Goal: Task Accomplishment & Management: Manage account settings

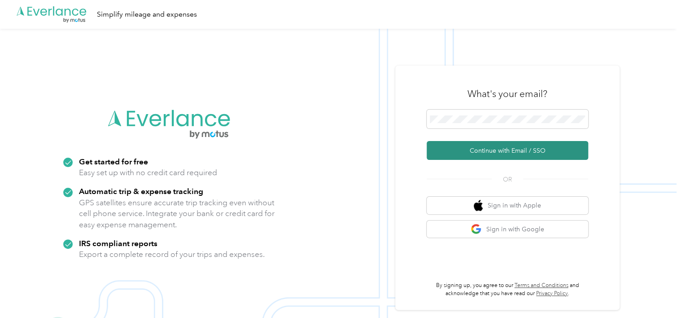
click at [479, 151] on button "Continue with Email / SSO" at bounding box center [508, 150] width 162 height 19
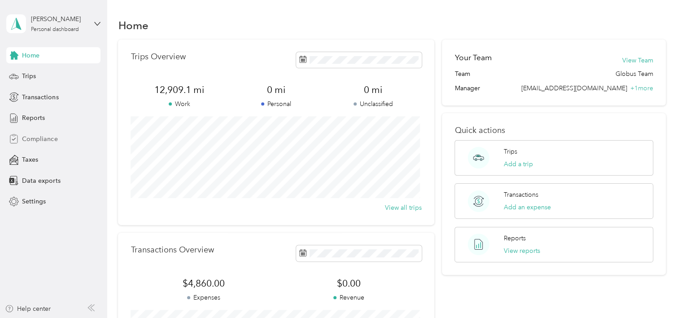
click at [40, 138] on span "Compliance" at bounding box center [39, 138] width 35 height 9
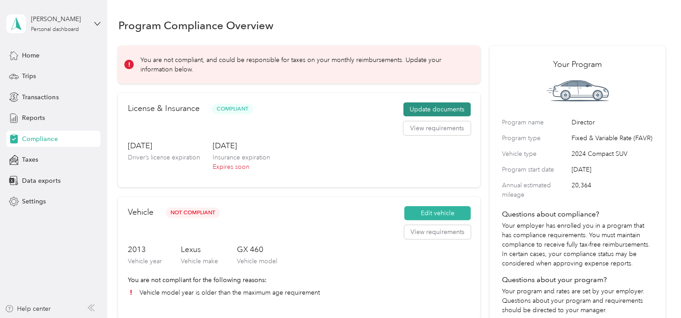
click at [436, 107] on button "Update documents" at bounding box center [437, 109] width 67 height 14
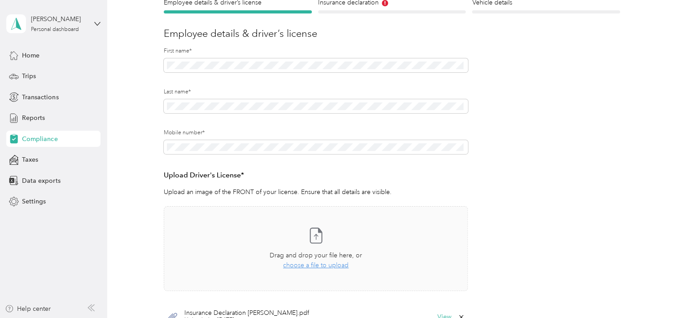
scroll to position [45, 0]
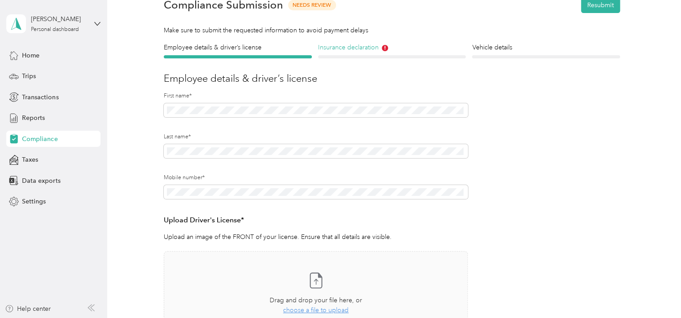
click at [348, 45] on h4 "Insurance declaration" at bounding box center [392, 47] width 148 height 9
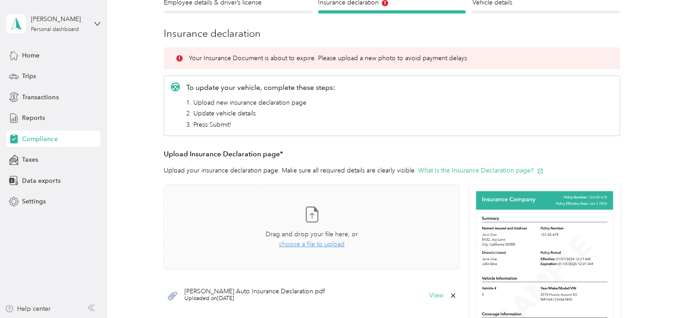
scroll to position [135, 0]
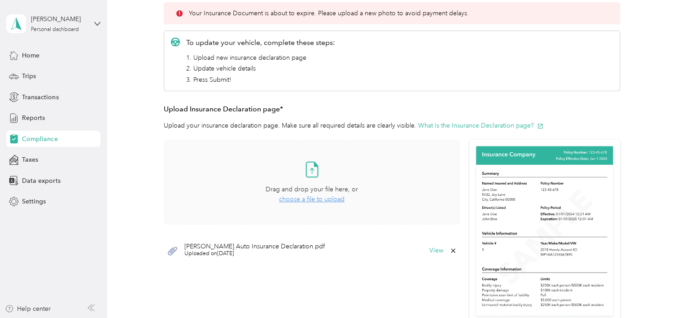
click at [312, 199] on span "choose a file to upload" at bounding box center [312, 199] width 66 height 8
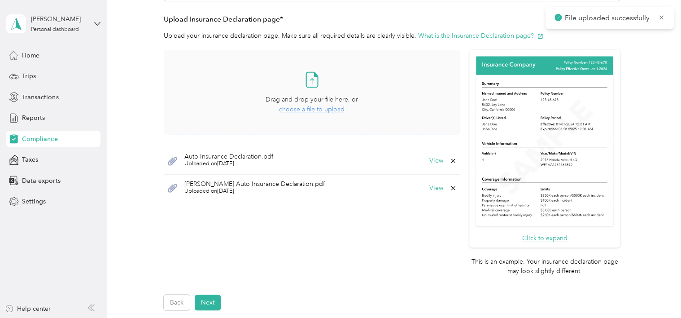
scroll to position [269, 0]
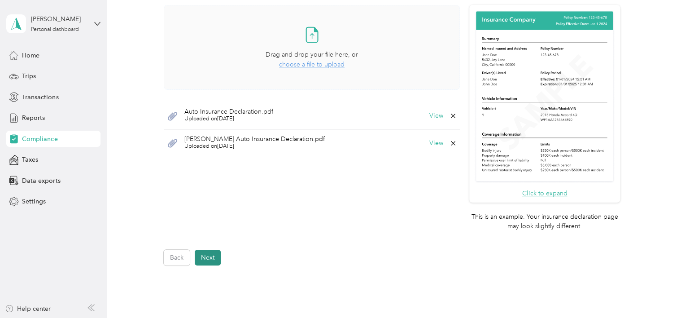
click at [212, 259] on button "Next" at bounding box center [208, 258] width 26 height 16
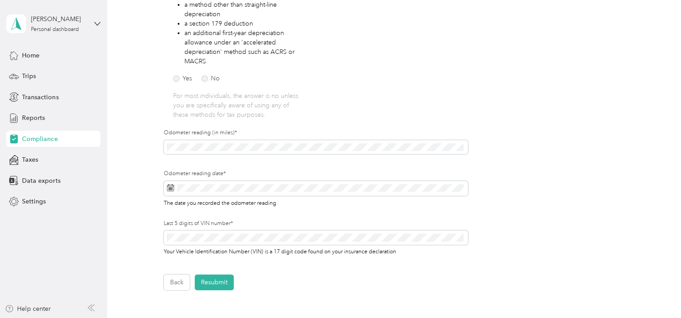
scroll to position [280, 0]
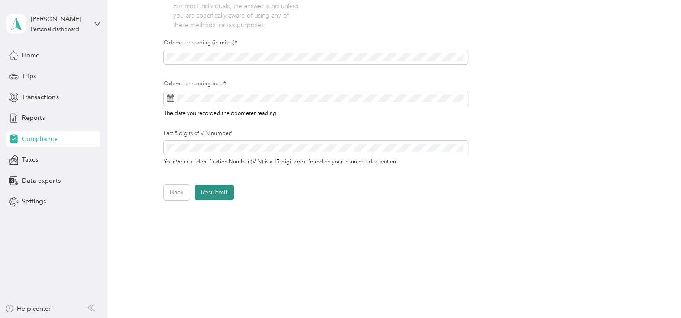
click at [215, 191] on button "Resubmit" at bounding box center [214, 193] width 39 height 16
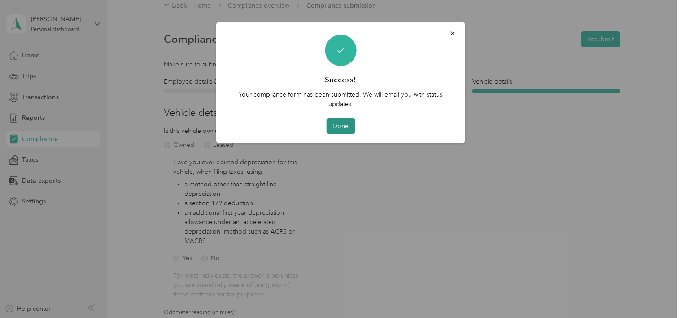
click at [345, 126] on button "Done" at bounding box center [340, 126] width 29 height 16
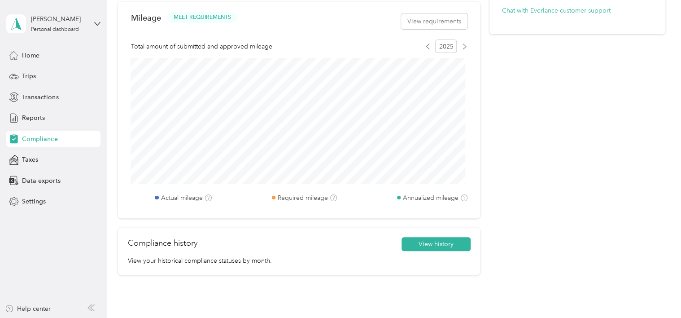
scroll to position [415, 0]
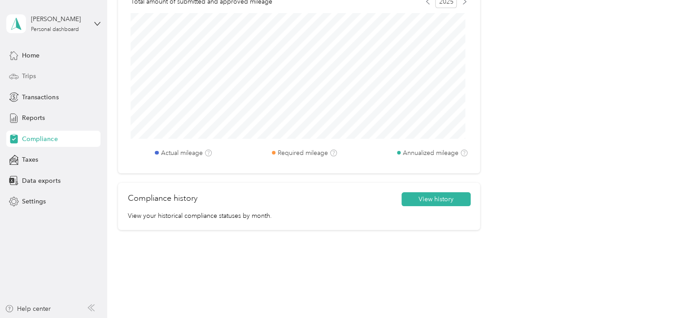
click at [35, 81] on div "Trips" at bounding box center [53, 76] width 94 height 16
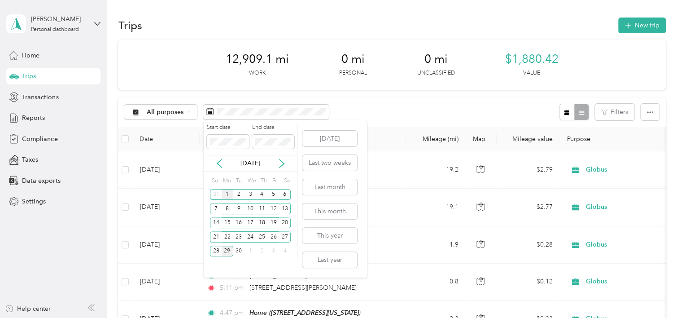
click at [226, 192] on div "1" at bounding box center [228, 194] width 12 height 11
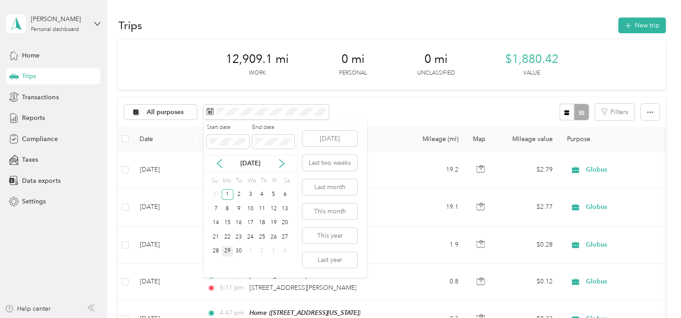
click at [225, 251] on div "29" at bounding box center [228, 251] width 12 height 11
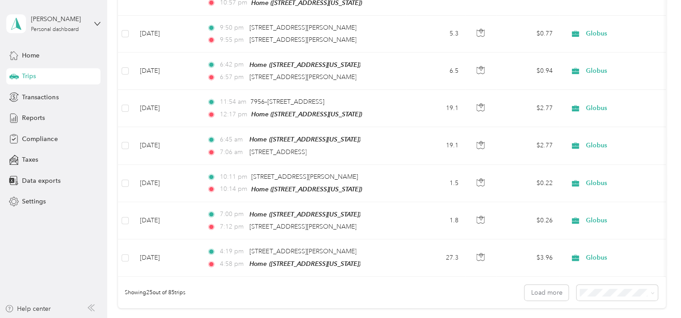
scroll to position [925, 0]
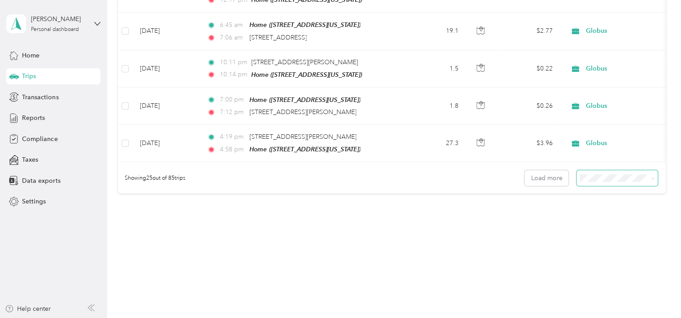
click at [651, 178] on icon at bounding box center [653, 178] width 4 height 4
click at [631, 222] on div "100 per load" at bounding box center [614, 224] width 69 height 9
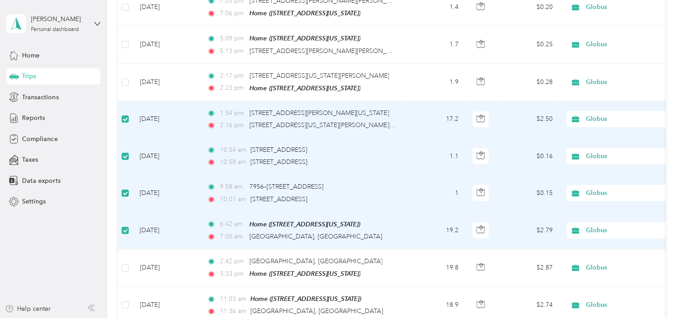
scroll to position [1756, 0]
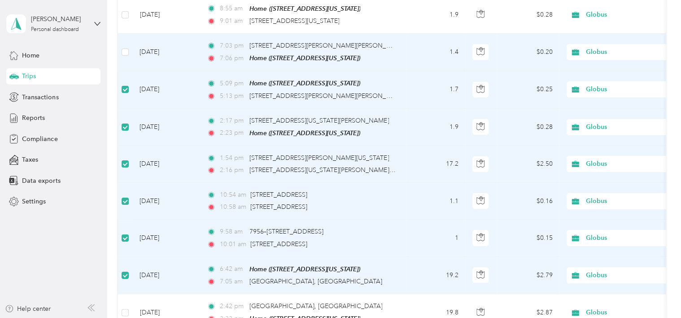
click at [129, 45] on td at bounding box center [125, 52] width 14 height 37
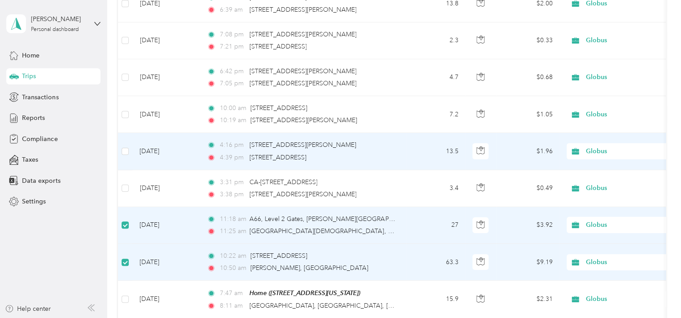
scroll to position [1352, 0]
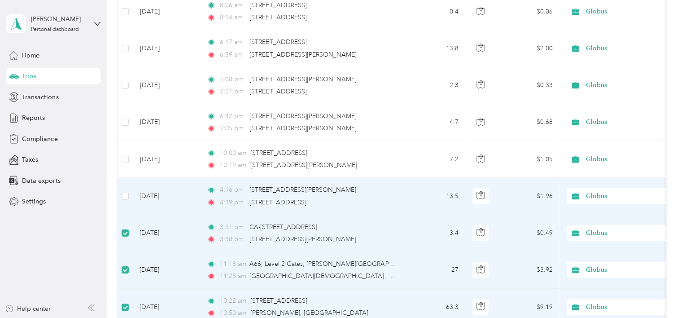
click at [126, 183] on td at bounding box center [125, 196] width 14 height 37
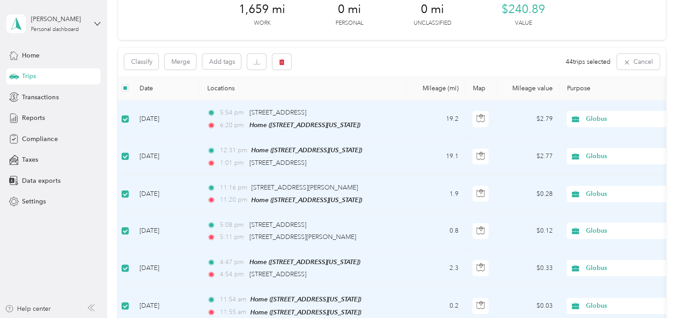
scroll to position [5, 0]
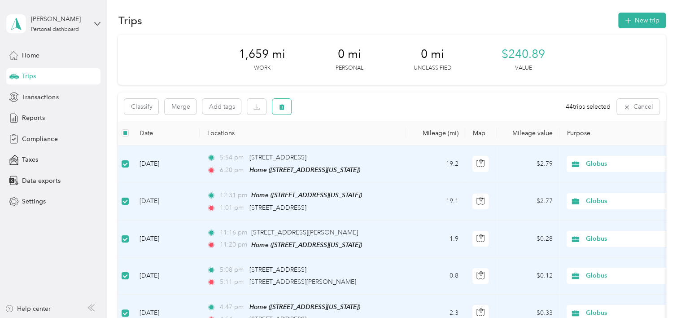
click at [282, 107] on icon "button" at bounding box center [282, 107] width 5 height 6
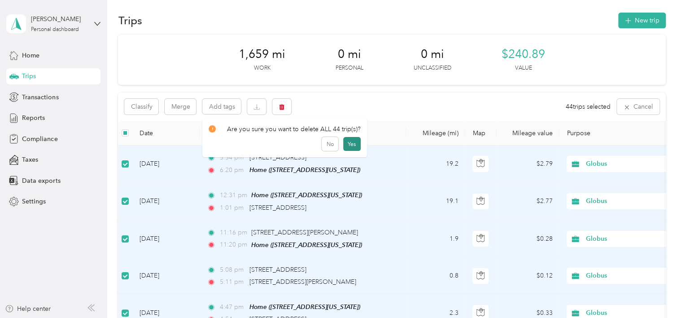
click at [353, 143] on button "Yes" at bounding box center [352, 144] width 18 height 14
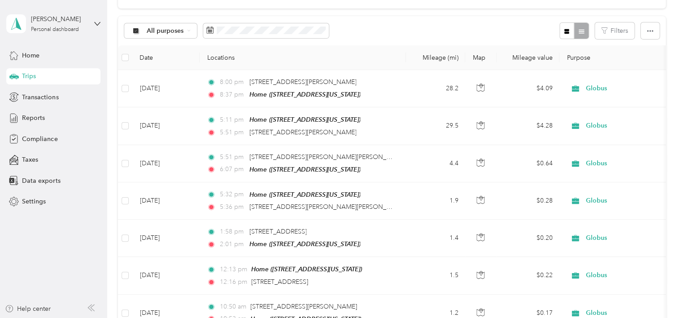
scroll to position [0, 0]
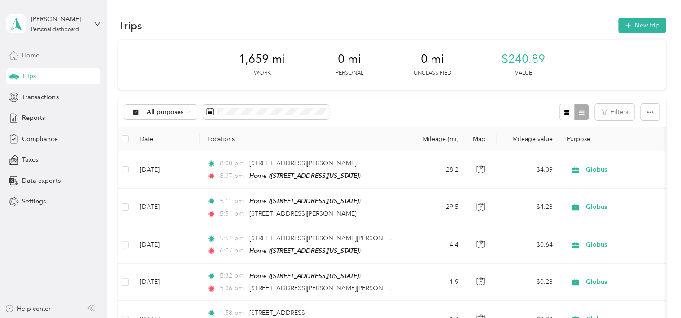
click at [29, 56] on span "Home" at bounding box center [31, 55] width 18 height 9
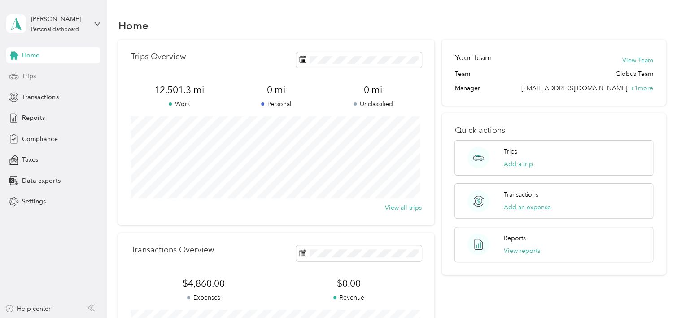
click at [28, 73] on span "Trips" at bounding box center [29, 75] width 14 height 9
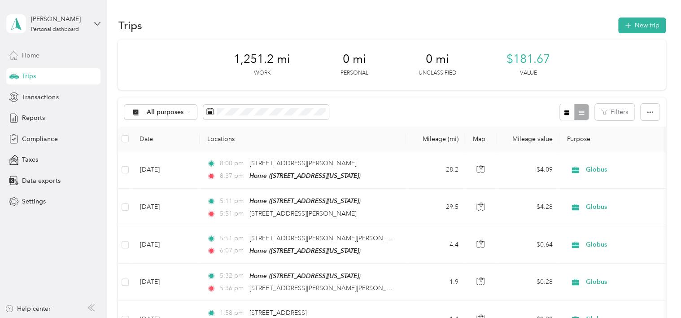
click at [28, 51] on span "Home" at bounding box center [31, 55] width 18 height 9
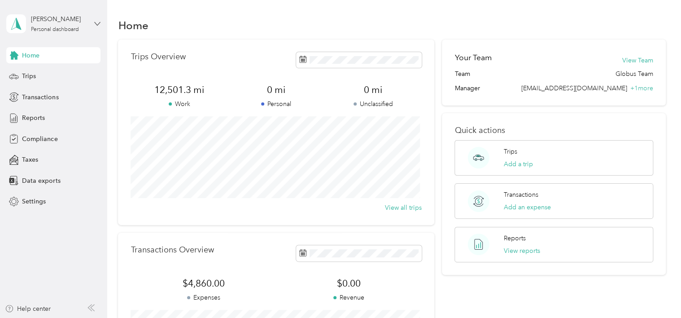
click at [97, 22] on icon at bounding box center [97, 24] width 6 height 6
click at [39, 73] on div "Log out" at bounding box center [31, 73] width 35 height 9
